Goal: Obtain resource: Obtain resource

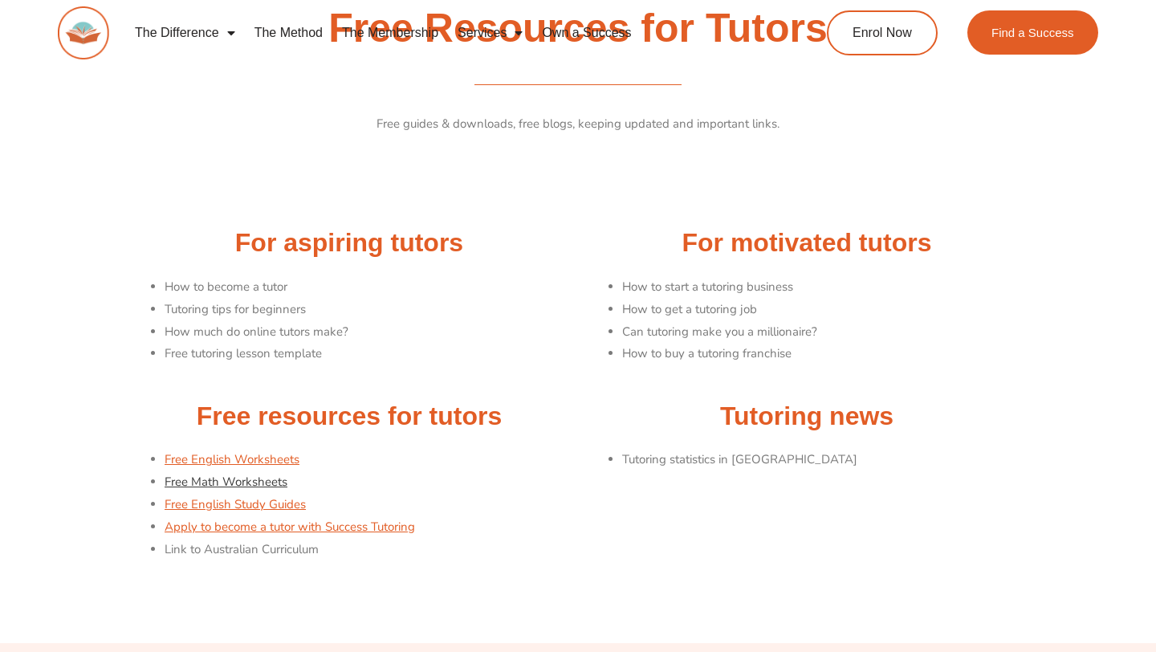
click at [226, 480] on link "Free Math Worksheets" at bounding box center [226, 482] width 123 height 16
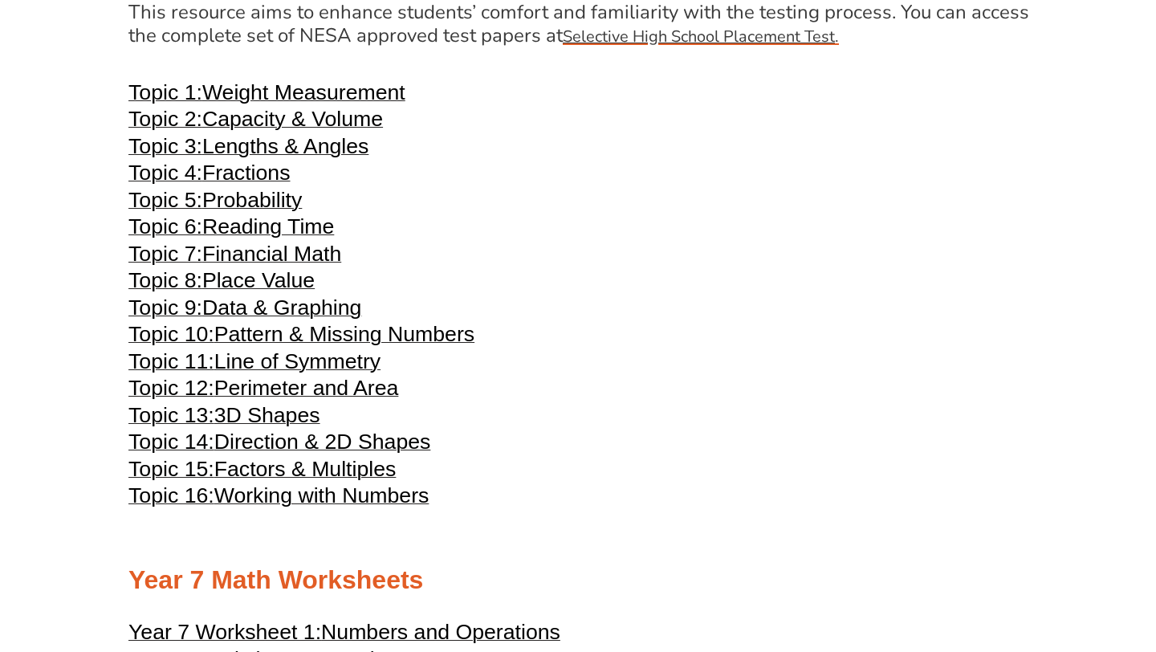
scroll to position [3379, 0]
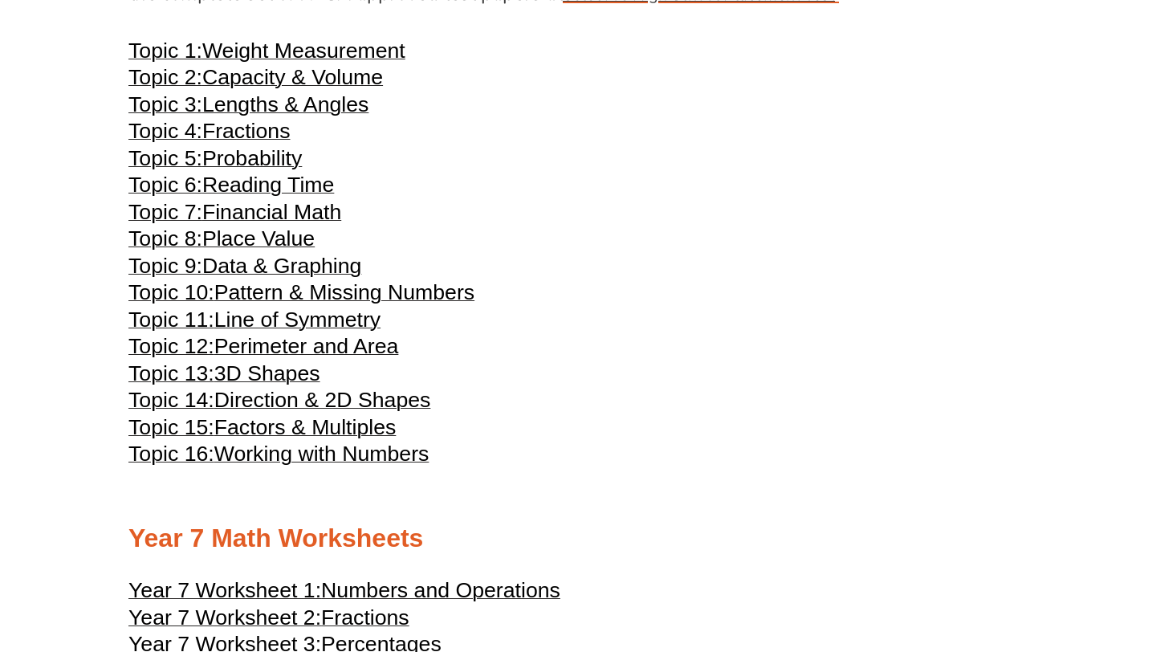
click at [277, 197] on span "Reading Time" at bounding box center [268, 185] width 132 height 24
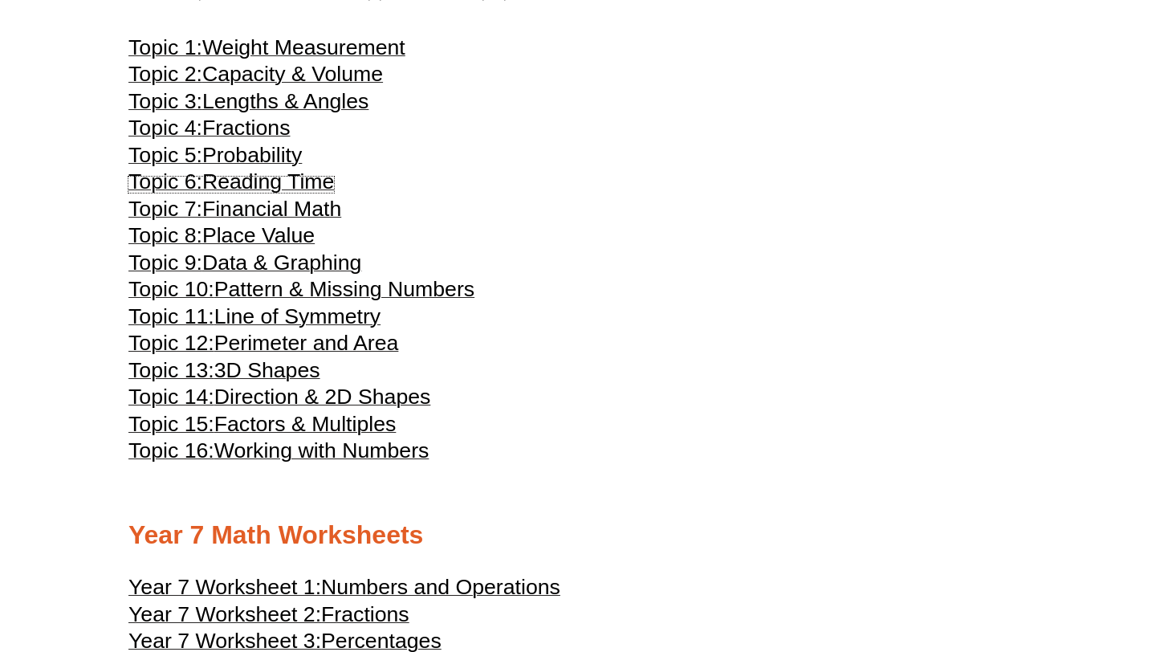
scroll to position [3386, 0]
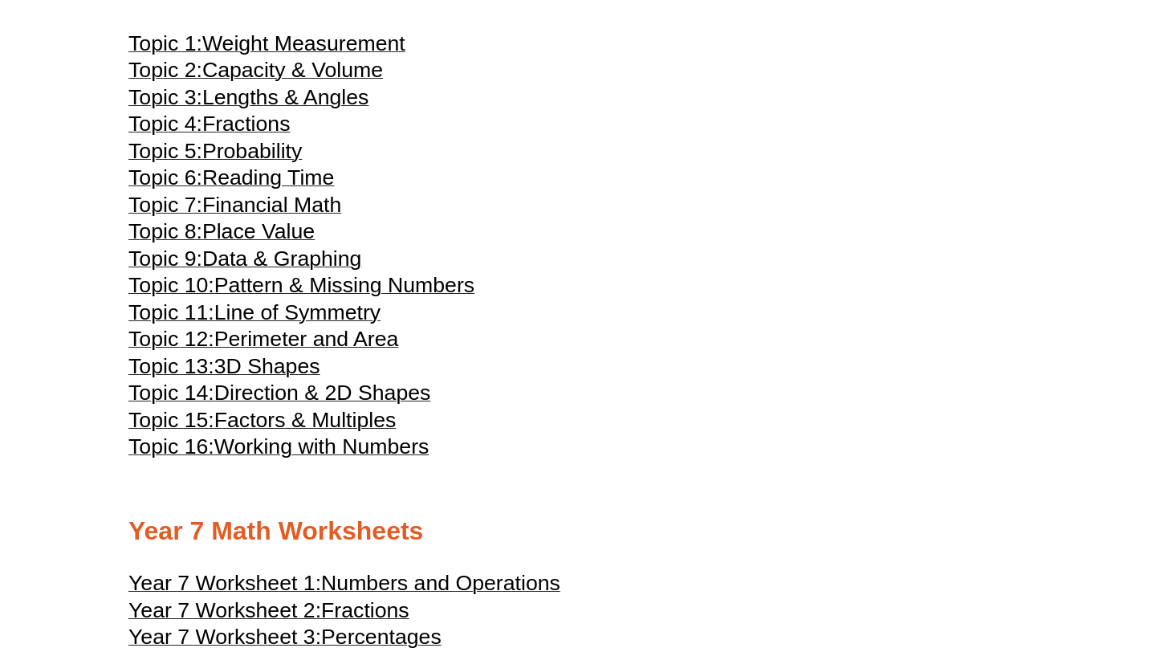
click at [270, 136] on span "Fractions" at bounding box center [246, 124] width 88 height 24
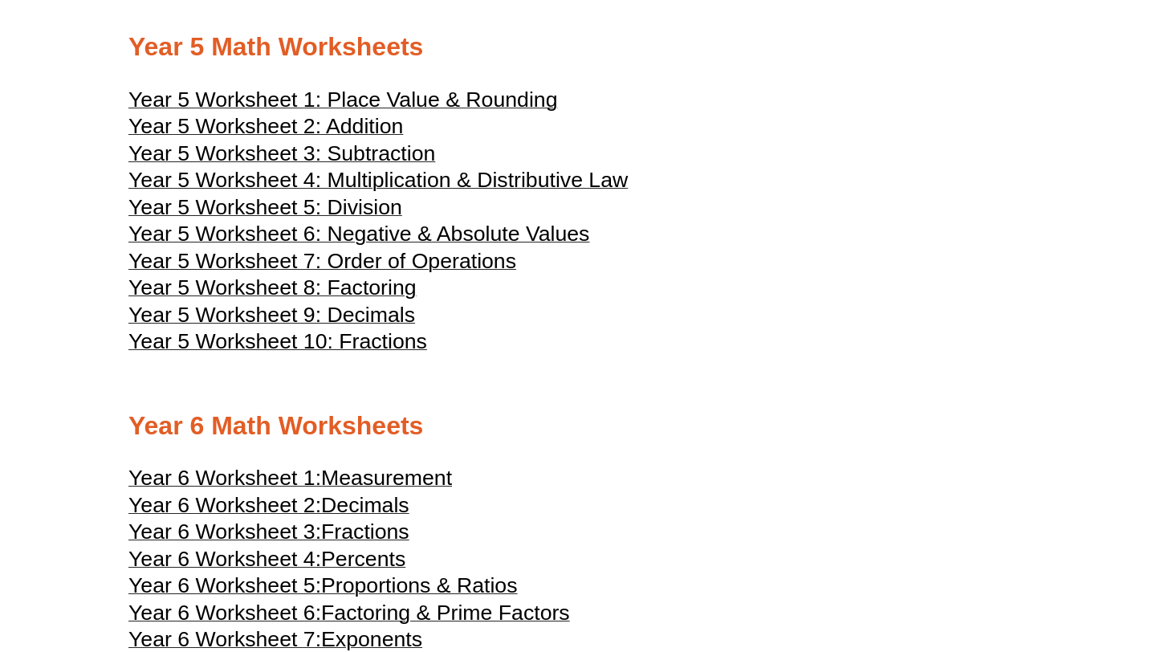
scroll to position [2294, 0]
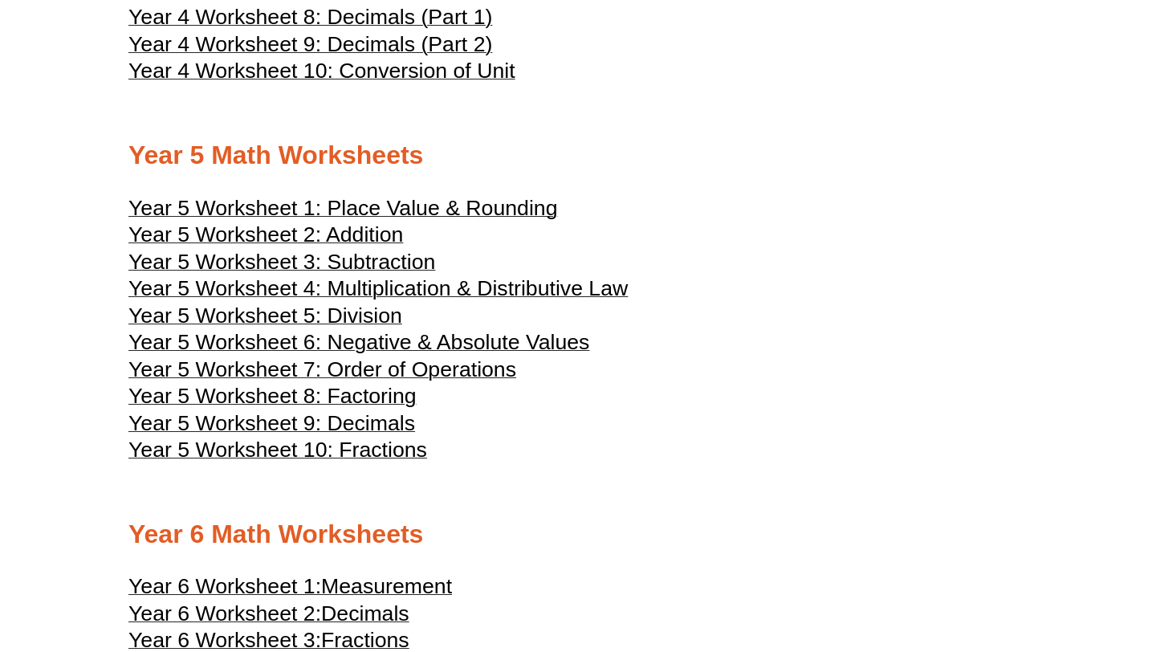
click at [362, 462] on span "Year 5 Worksheet 10: Fractions" at bounding box center [277, 449] width 299 height 24
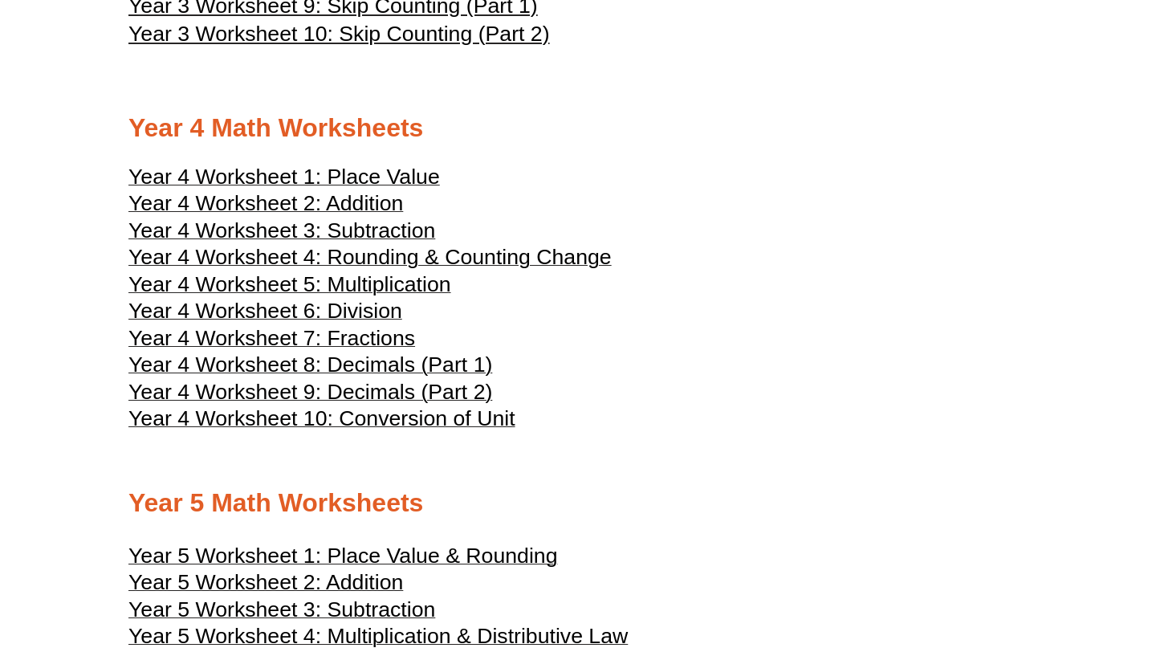
scroll to position [1934, 0]
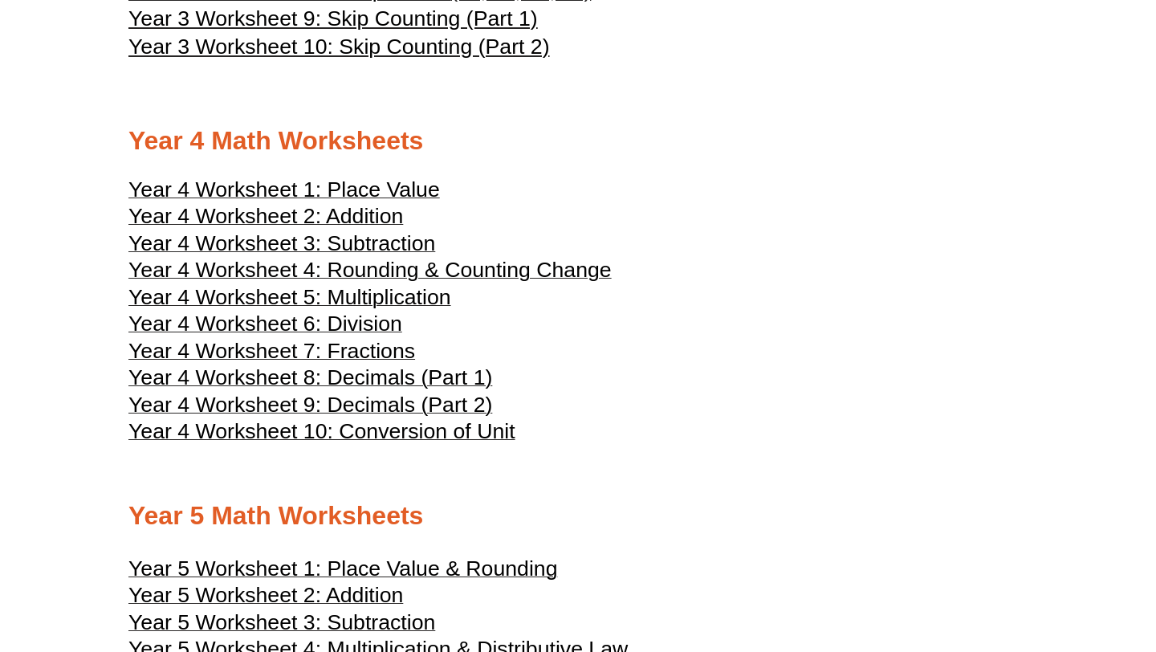
click at [267, 309] on span "Year 4 Worksheet 5: Multiplication" at bounding box center [289, 297] width 323 height 24
click at [303, 282] on span "Year 4 Worksheet 4: Rounding & Counting Change" at bounding box center [369, 270] width 483 height 24
click at [303, 363] on span "Year 4 Worksheet 7: Fractions" at bounding box center [271, 351] width 287 height 24
click at [360, 443] on span "Year 4 Worksheet 10: Conversion of Unit" at bounding box center [321, 431] width 387 height 24
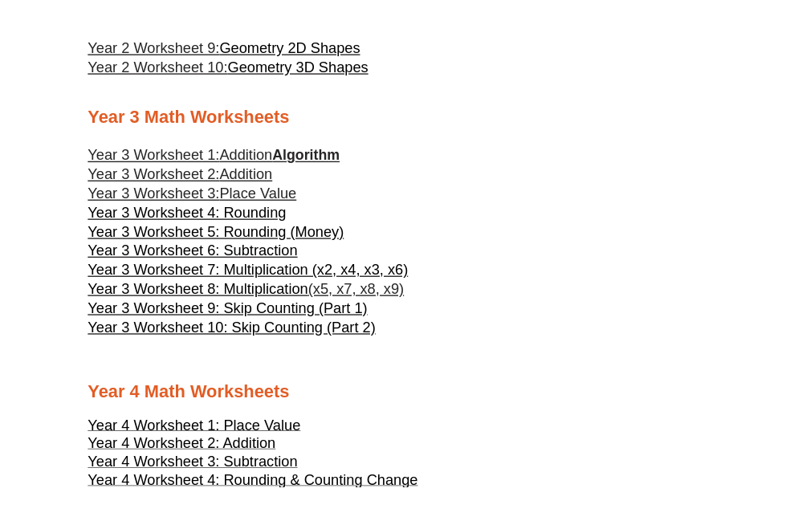
scroll to position [1560, 0]
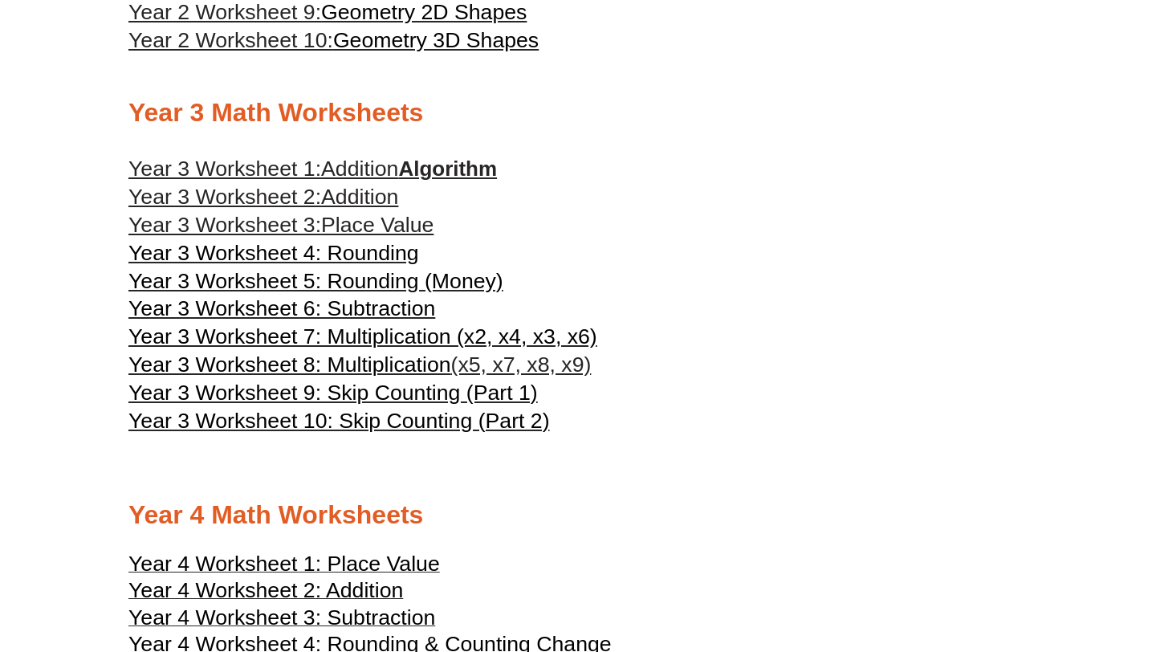
click at [352, 181] on span "Addition" at bounding box center [359, 169] width 77 height 24
